Goal: Book appointment/travel/reservation

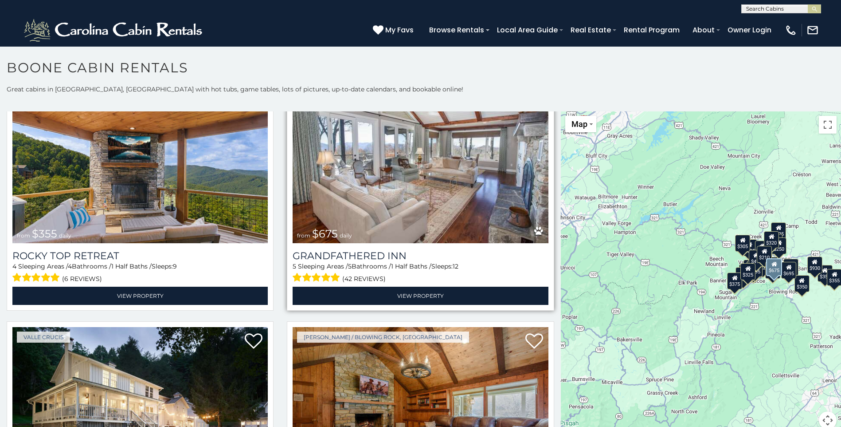
scroll to position [576, 0]
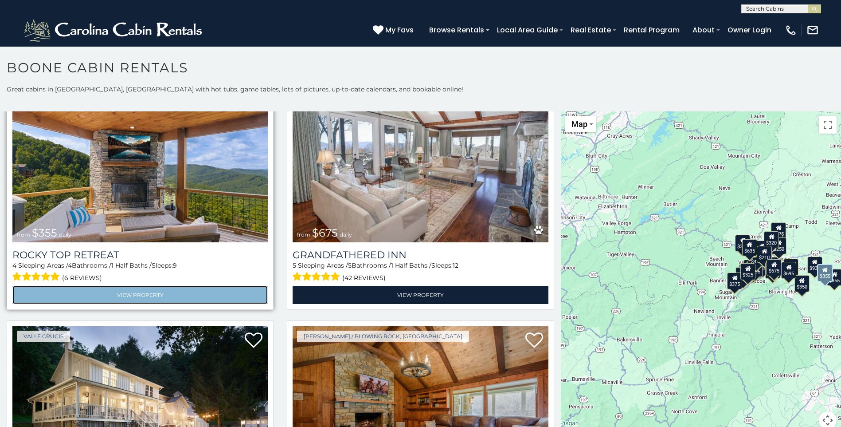
click at [153, 286] on link "View Property" at bounding box center [139, 295] width 255 height 18
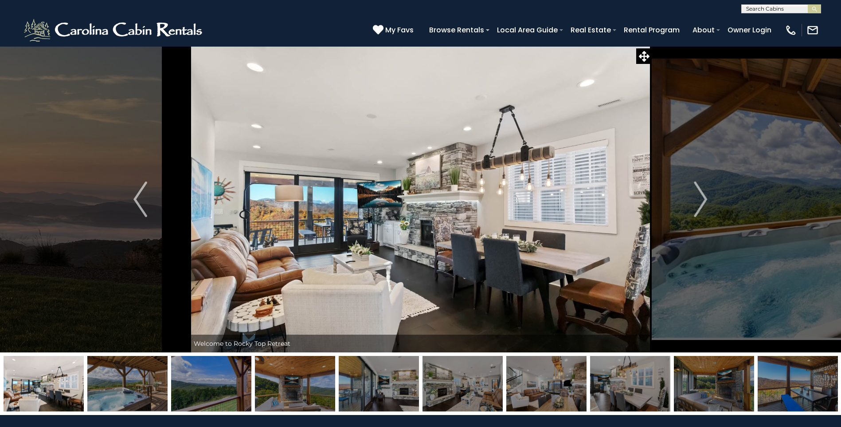
click at [702, 202] on img "Next" at bounding box center [700, 198] width 13 height 35
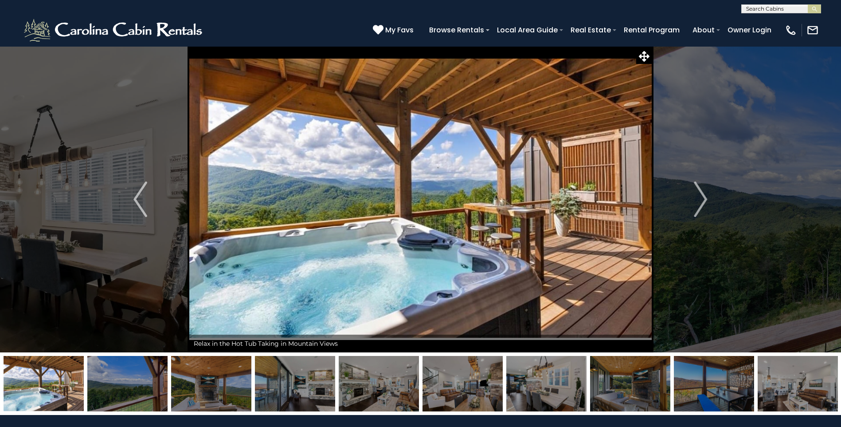
click at [702, 202] on img "Next" at bounding box center [700, 198] width 13 height 35
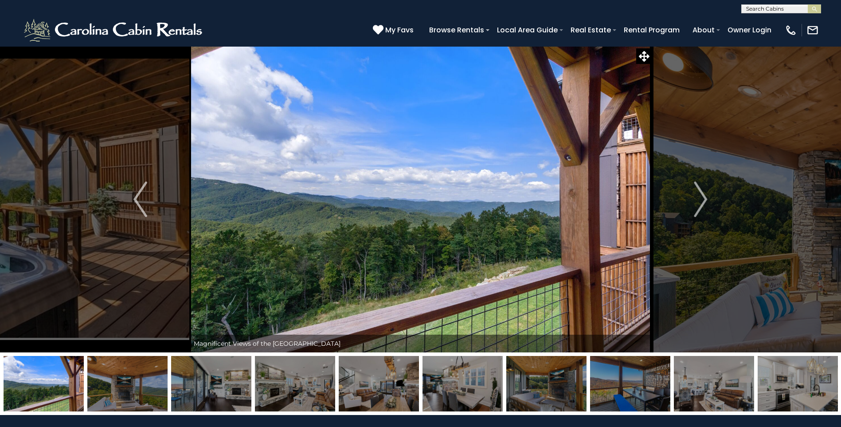
click at [702, 202] on img "Next" at bounding box center [700, 198] width 13 height 35
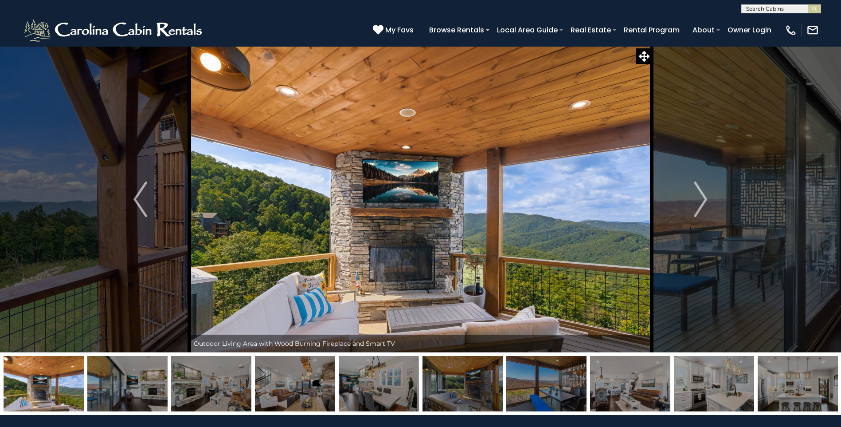
click at [702, 202] on img "Next" at bounding box center [700, 198] width 13 height 35
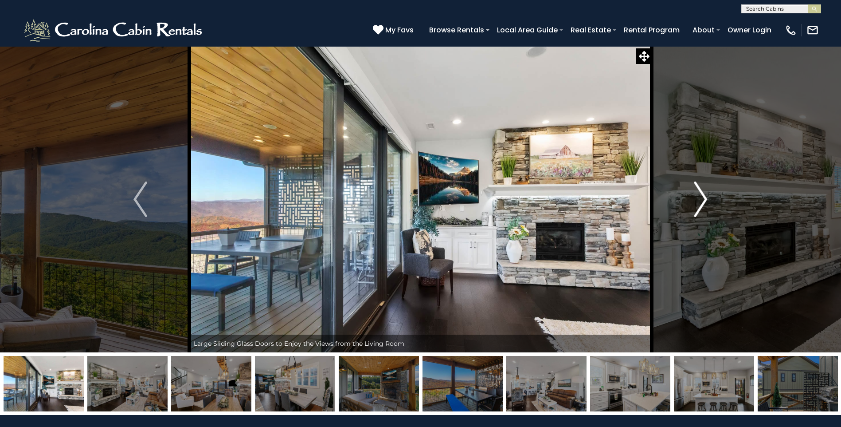
drag, startPoint x: 0, startPoint y: 0, endPoint x: 702, endPoint y: 202, distance: 730.3
click at [702, 202] on img "Next" at bounding box center [700, 198] width 13 height 35
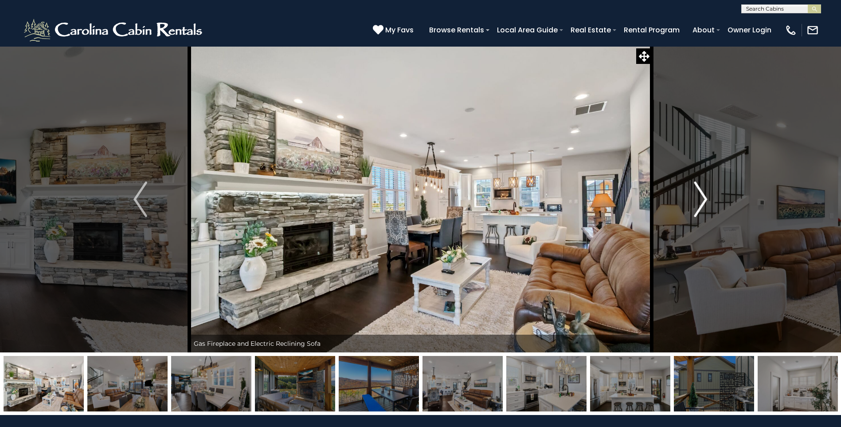
click at [702, 202] on img "Next" at bounding box center [700, 198] width 13 height 35
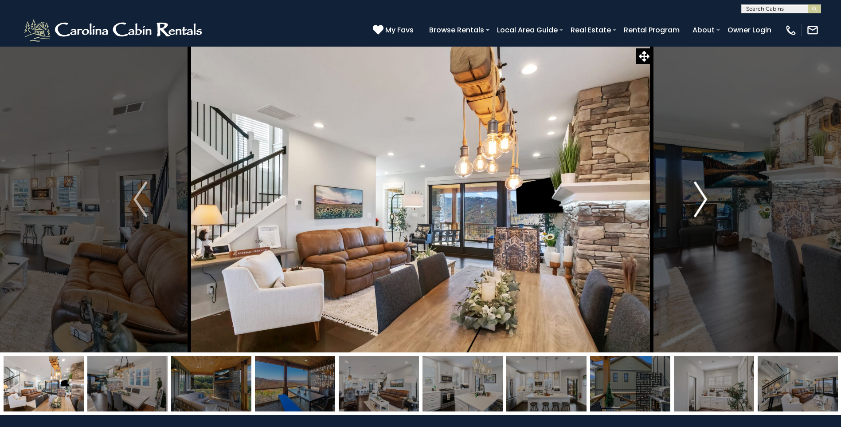
click at [702, 201] on img "Next" at bounding box center [700, 198] width 13 height 35
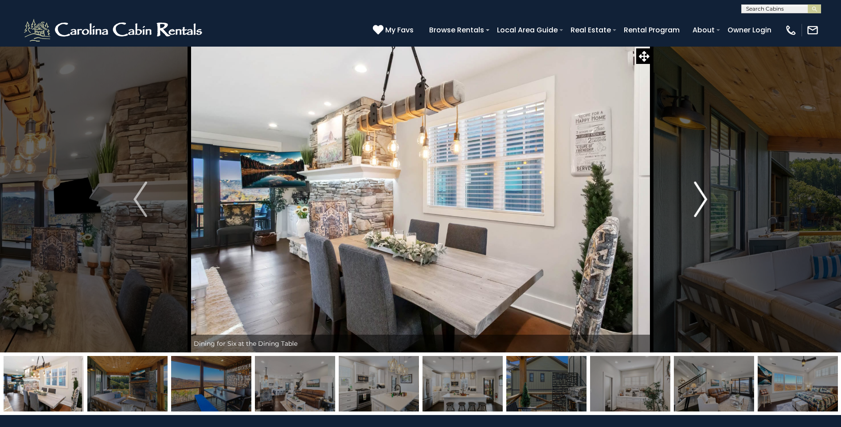
click at [704, 202] on img "Next" at bounding box center [700, 198] width 13 height 35
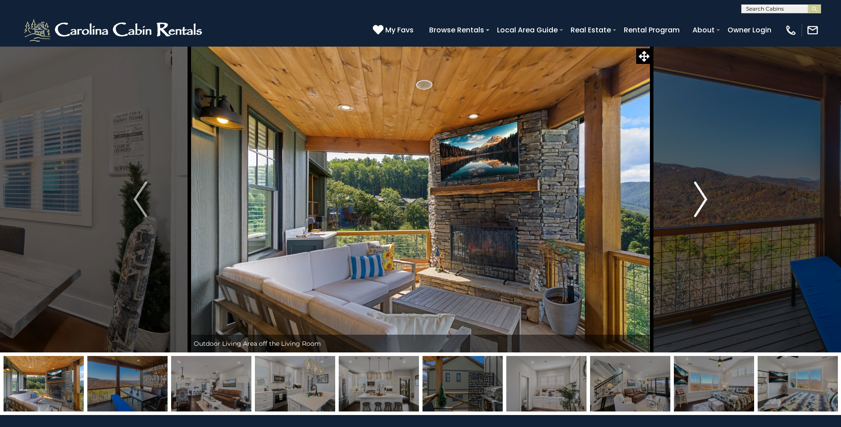
click at [704, 202] on img "Next" at bounding box center [700, 198] width 13 height 35
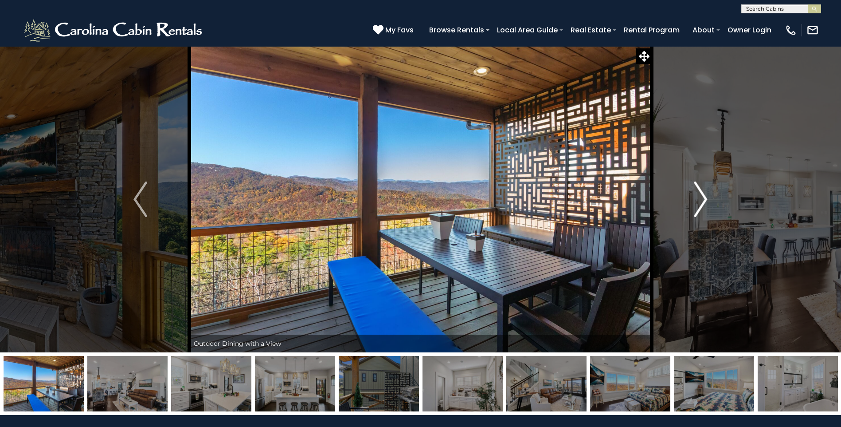
click at [702, 200] on img "Next" at bounding box center [700, 198] width 13 height 35
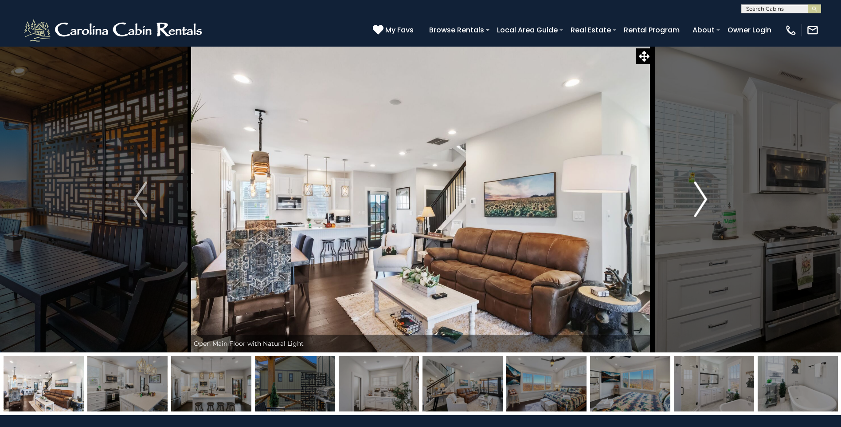
click at [706, 198] on img "Next" at bounding box center [700, 198] width 13 height 35
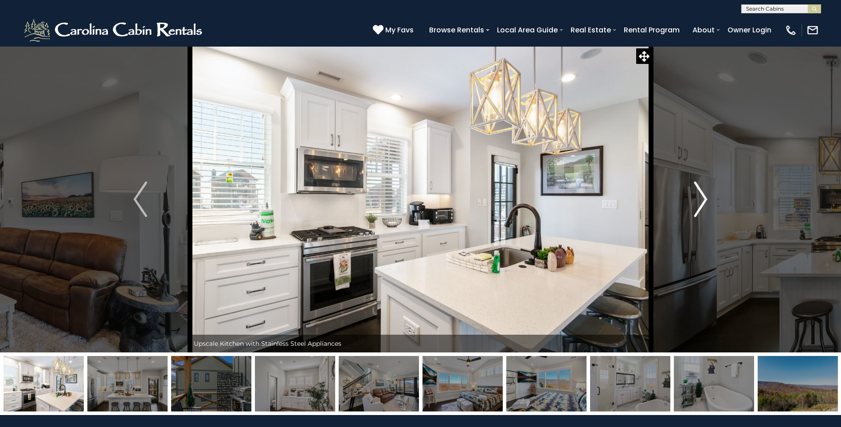
click at [706, 198] on img "Next" at bounding box center [700, 198] width 13 height 35
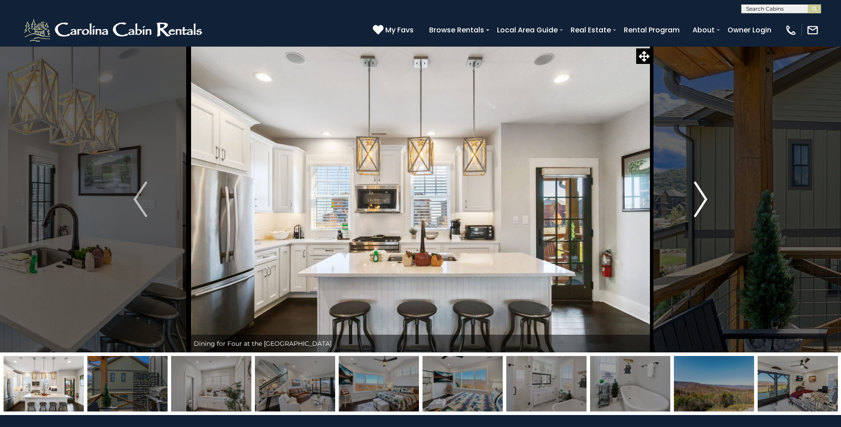
click at [706, 198] on img "Next" at bounding box center [700, 198] width 13 height 35
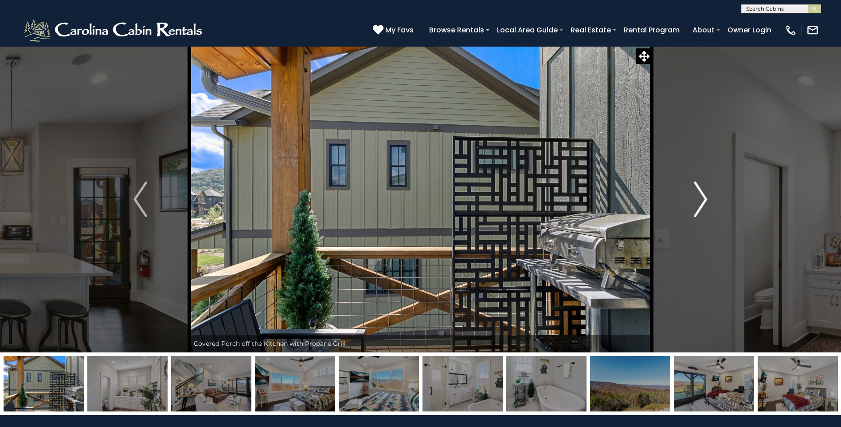
click at [706, 198] on img "Next" at bounding box center [700, 198] width 13 height 35
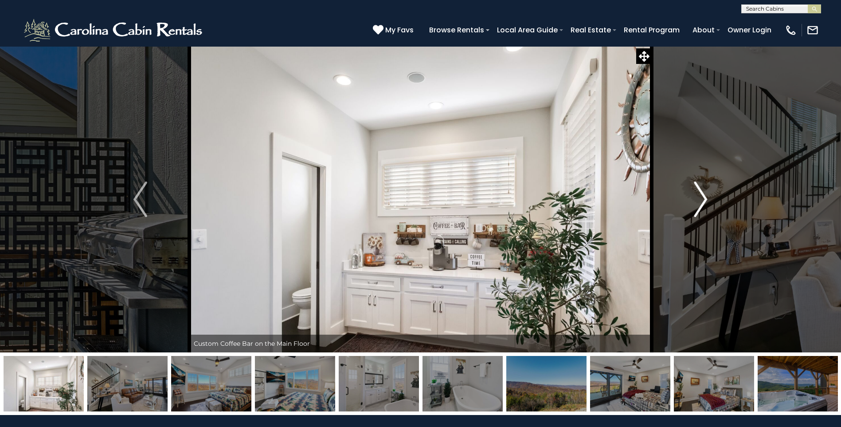
click at [706, 198] on img "Next" at bounding box center [700, 198] width 13 height 35
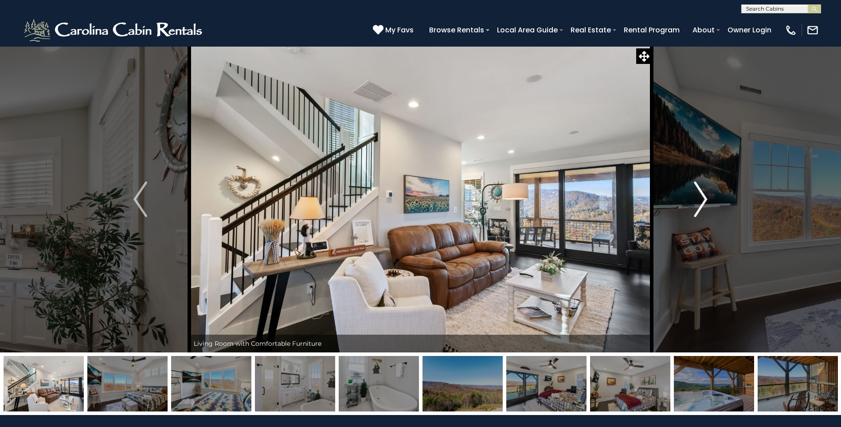
click at [702, 196] on img "Next" at bounding box center [700, 198] width 13 height 35
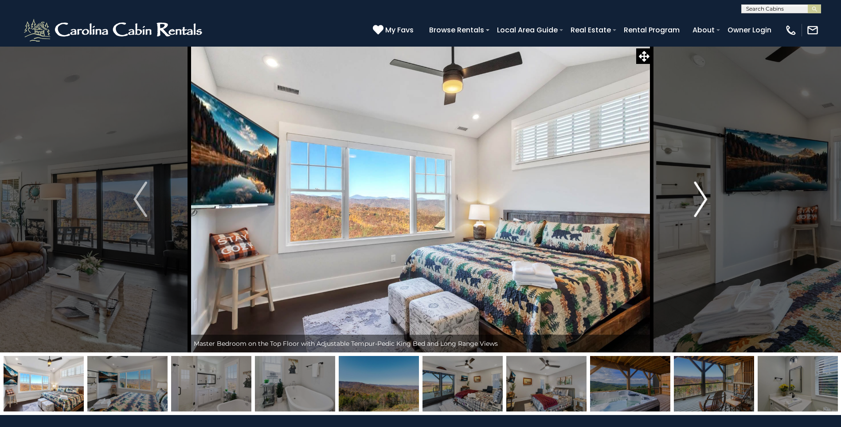
click at [702, 196] on img "Next" at bounding box center [700, 198] width 13 height 35
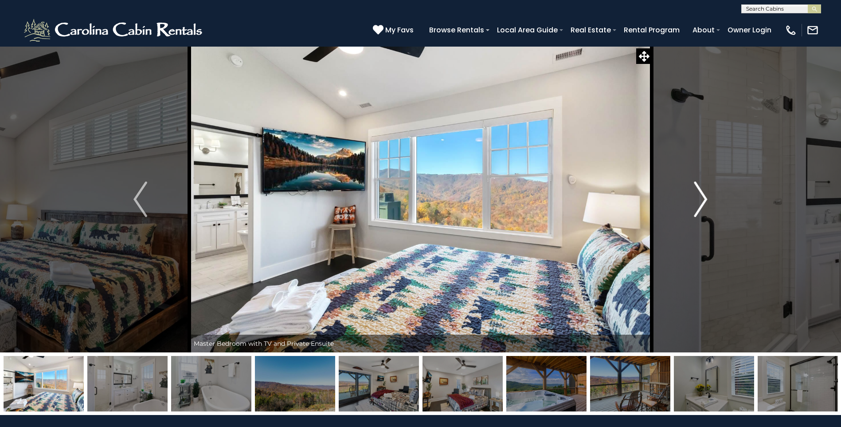
click at [702, 196] on img "Next" at bounding box center [700, 198] width 13 height 35
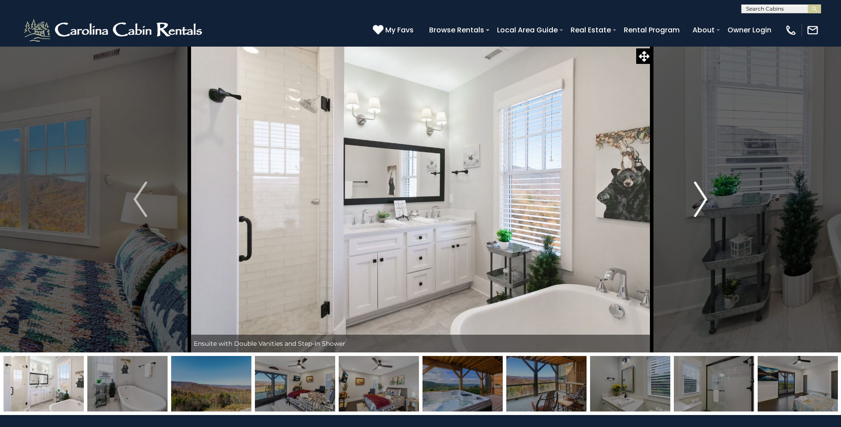
click at [702, 196] on img "Next" at bounding box center [700, 198] width 13 height 35
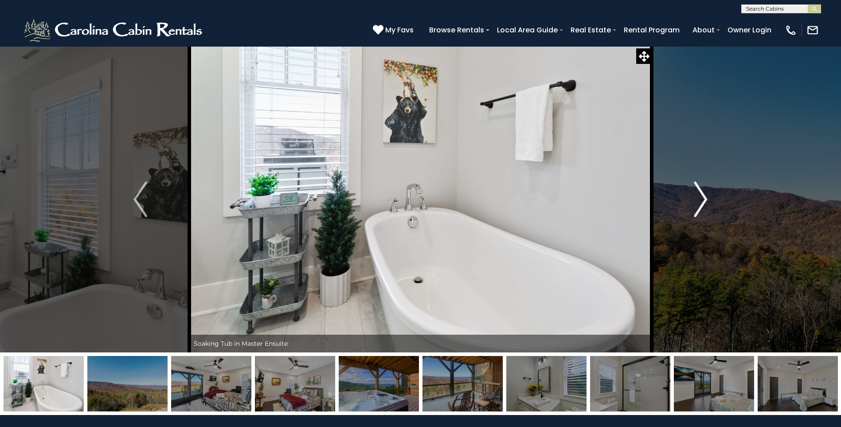
click at [702, 196] on img "Next" at bounding box center [700, 198] width 13 height 35
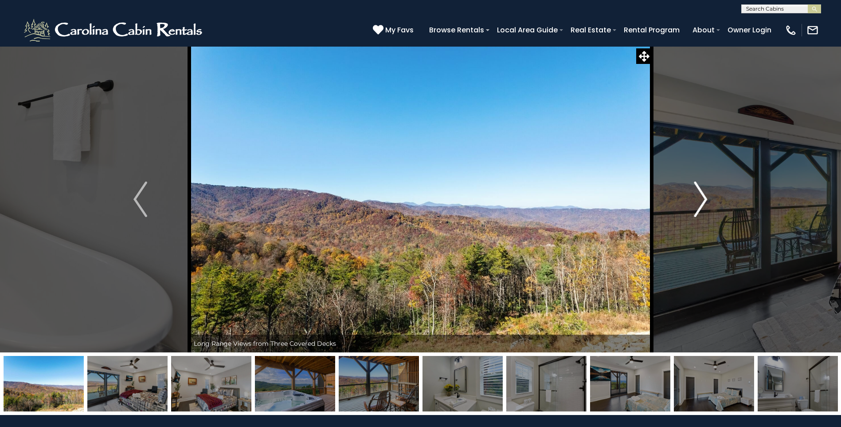
click at [702, 196] on img "Next" at bounding box center [700, 198] width 13 height 35
